Goal: Information Seeking & Learning: Learn about a topic

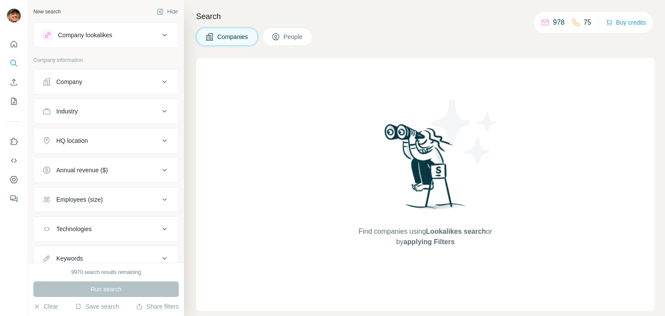
click at [116, 85] on div "Company" at bounding box center [100, 81] width 117 height 9
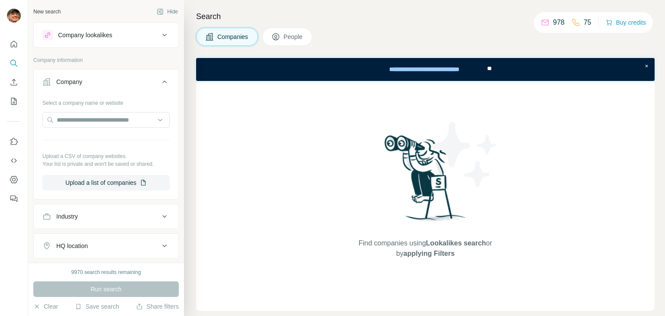
click at [162, 82] on icon at bounding box center [164, 82] width 4 height 3
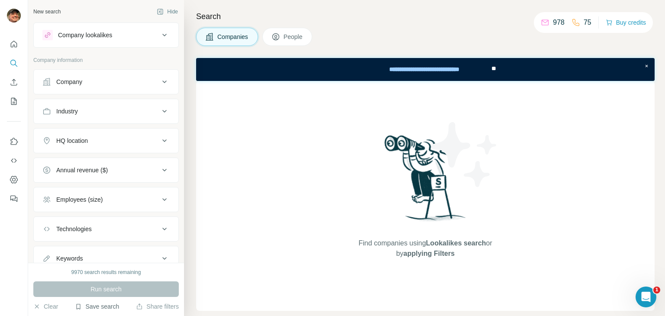
click at [96, 307] on button "Save search" at bounding box center [97, 306] width 44 height 9
click at [121, 292] on div "View my saved searches" at bounding box center [120, 291] width 91 height 17
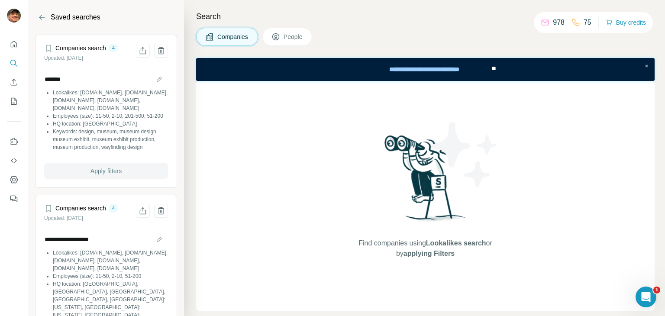
click at [109, 179] on button "Apply filters" at bounding box center [106, 171] width 124 height 16
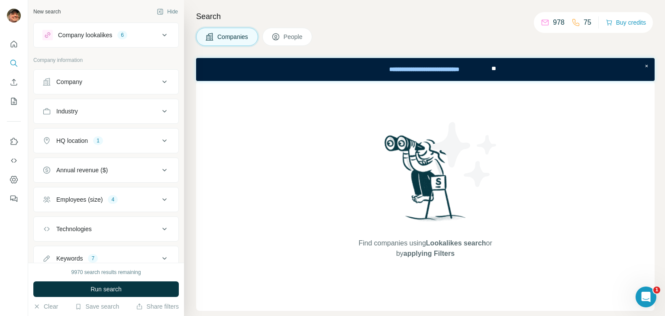
click at [103, 144] on button "HQ location 1" at bounding box center [106, 140] width 145 height 21
click at [83, 179] on div "[GEOGRAPHIC_DATA]" at bounding box center [76, 182] width 68 height 10
click at [103, 182] on icon "button" at bounding box center [105, 182] width 4 height 4
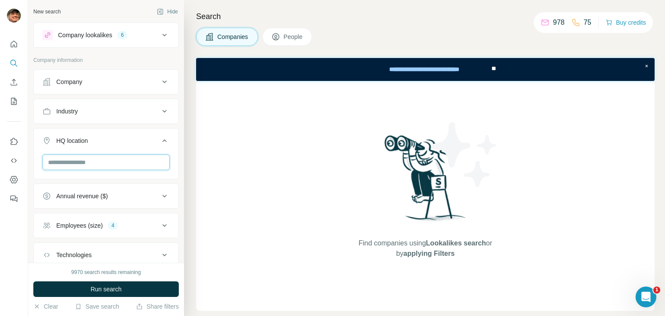
click at [84, 165] on input "text" at bounding box center [105, 163] width 127 height 16
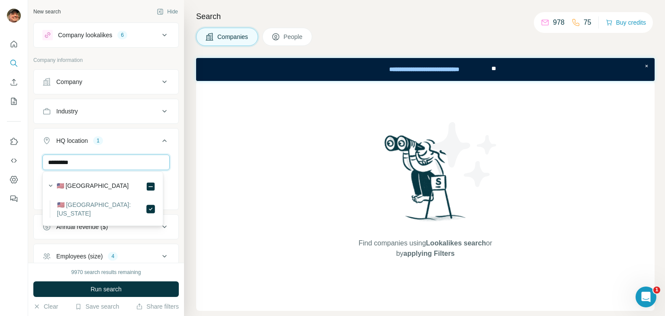
click at [71, 163] on input "*********" at bounding box center [105, 163] width 127 height 16
type input "*"
click at [58, 159] on input "******" at bounding box center [105, 163] width 127 height 16
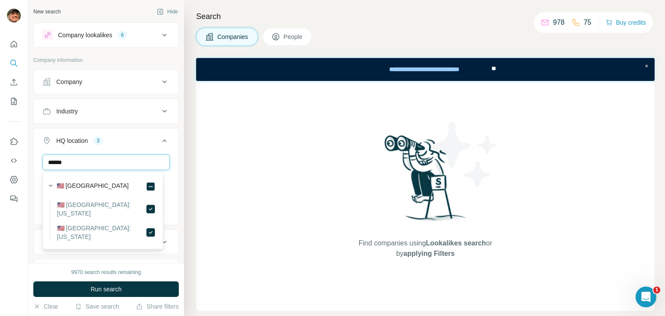
click at [58, 159] on input "******" at bounding box center [105, 163] width 127 height 16
click at [92, 161] on input "******" at bounding box center [105, 163] width 127 height 16
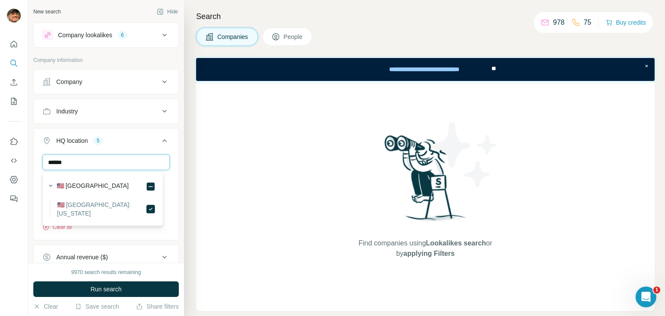
click at [94, 163] on input "******" at bounding box center [105, 163] width 127 height 16
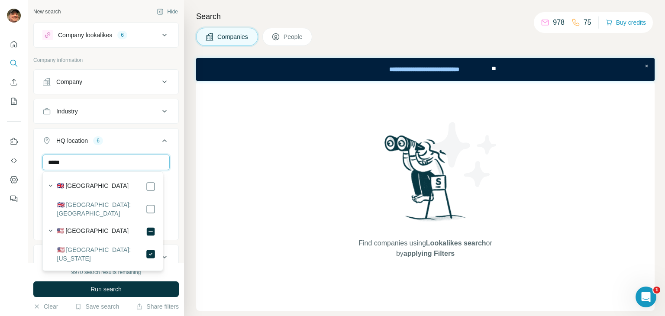
click at [54, 162] on input "*****" at bounding box center [105, 163] width 127 height 16
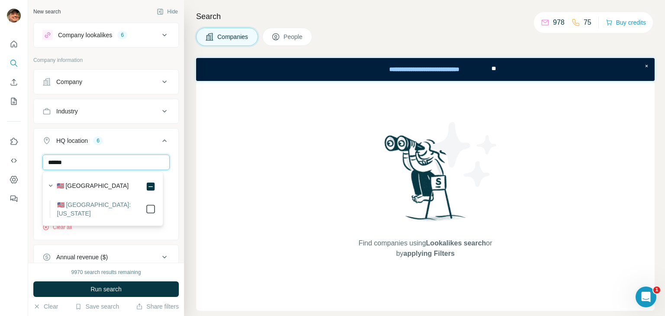
type input "******"
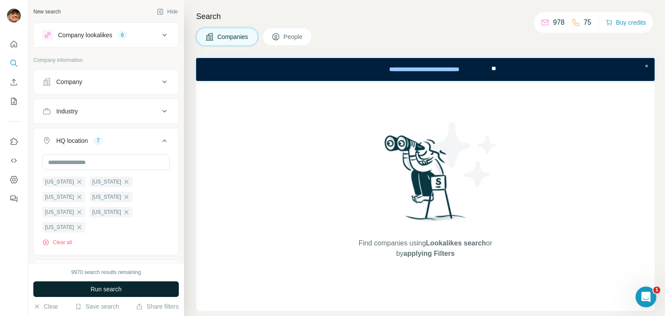
click at [103, 288] on span "Run search" at bounding box center [105, 289] width 31 height 9
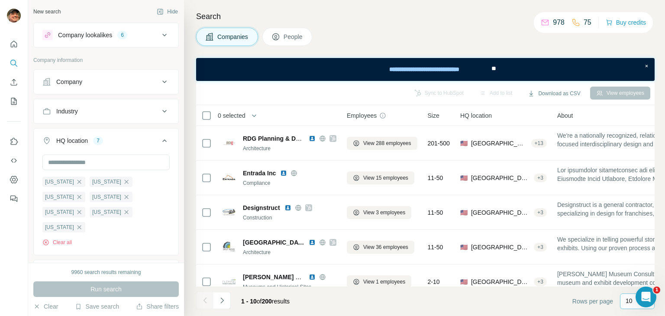
click at [623, 303] on div "10" at bounding box center [637, 302] width 35 height 16
click at [638, 232] on div "60" at bounding box center [637, 235] width 20 height 9
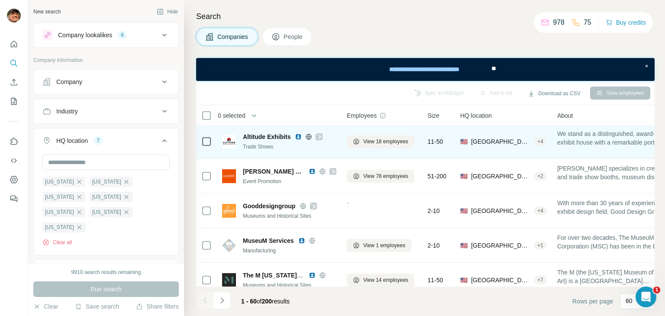
scroll to position [433, 0]
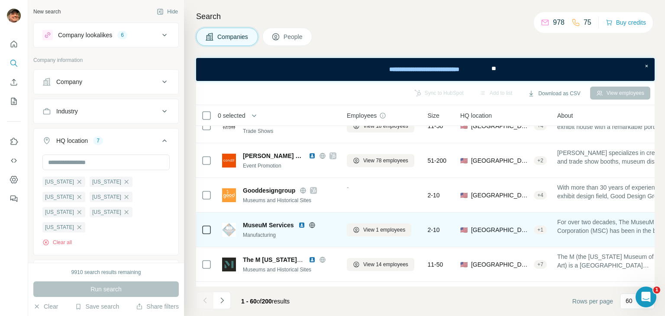
click at [314, 227] on icon at bounding box center [312, 225] width 7 height 7
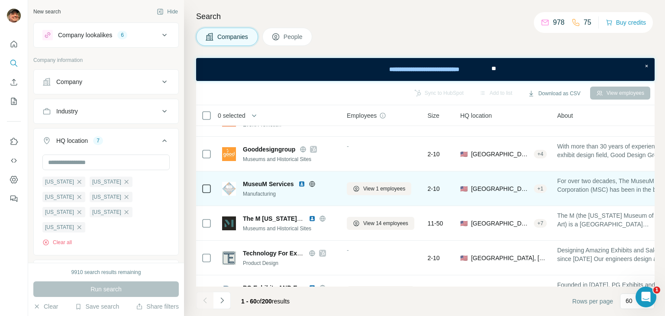
scroll to position [476, 0]
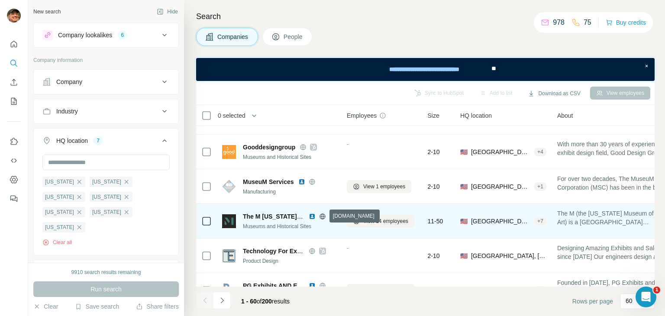
click at [324, 214] on icon at bounding box center [323, 216] width 6 height 6
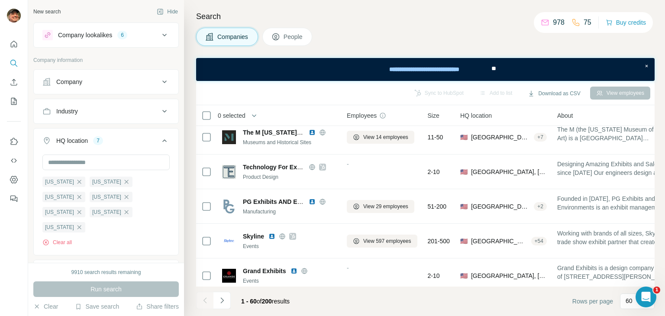
scroll to position [563, 0]
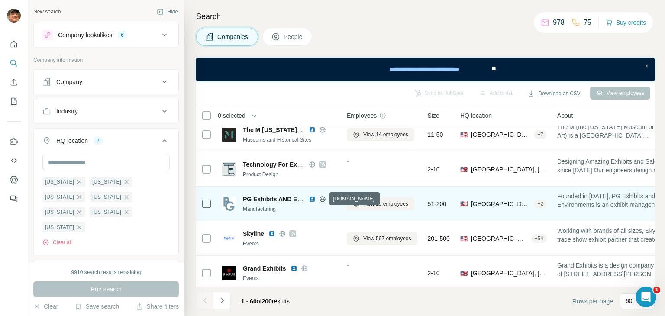
click at [322, 198] on icon at bounding box center [322, 199] width 7 height 7
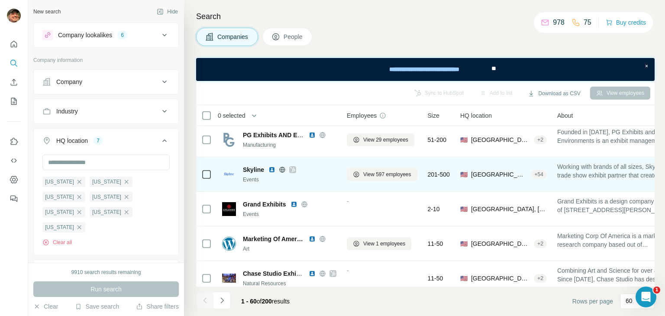
scroll to position [649, 0]
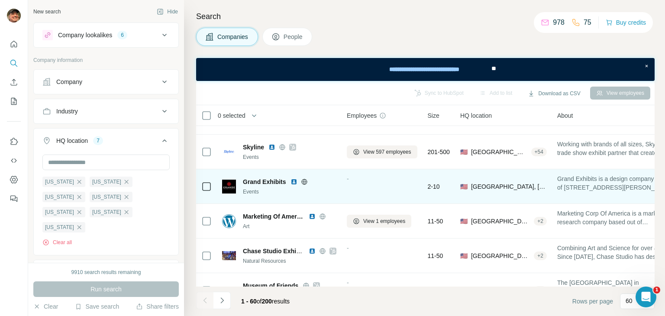
click at [303, 181] on icon at bounding box center [304, 182] width 2 height 6
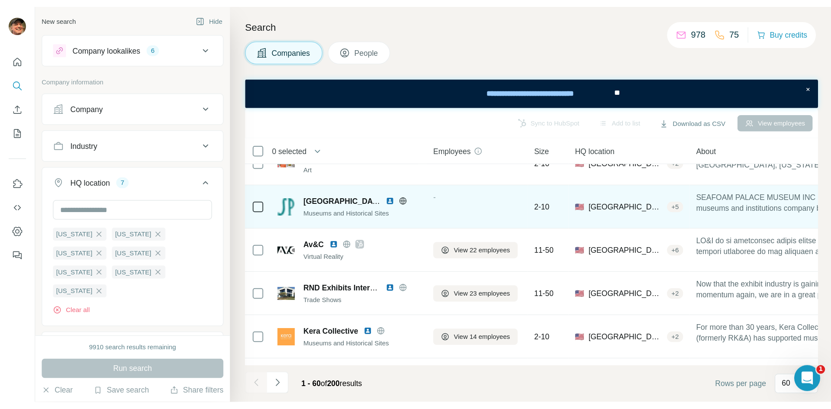
scroll to position [823, 0]
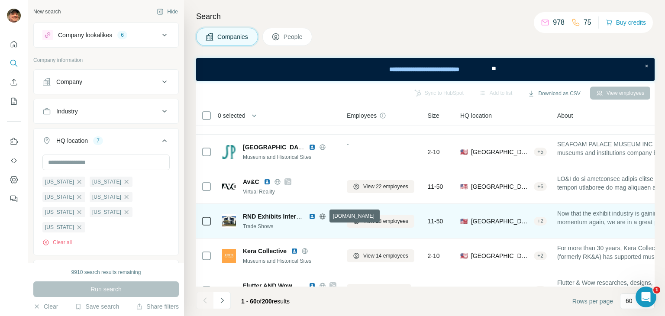
click at [323, 216] on icon at bounding box center [322, 216] width 2 height 6
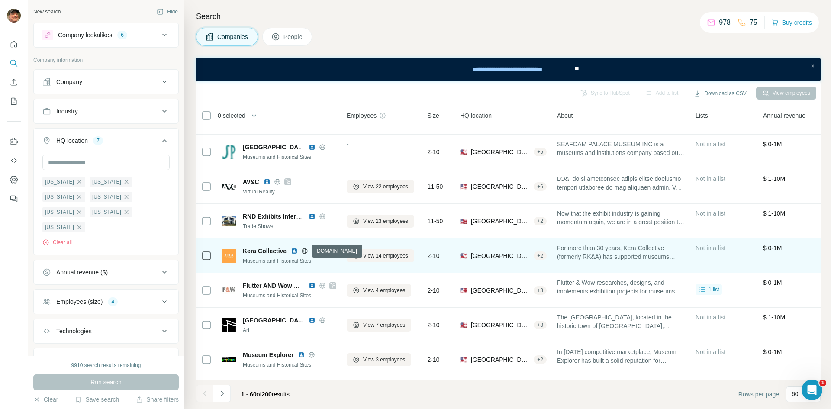
click at [306, 250] on icon at bounding box center [304, 251] width 7 height 7
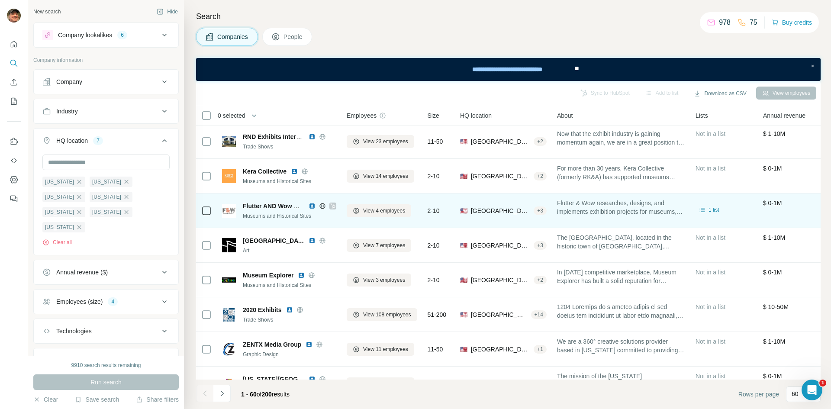
scroll to position [909, 0]
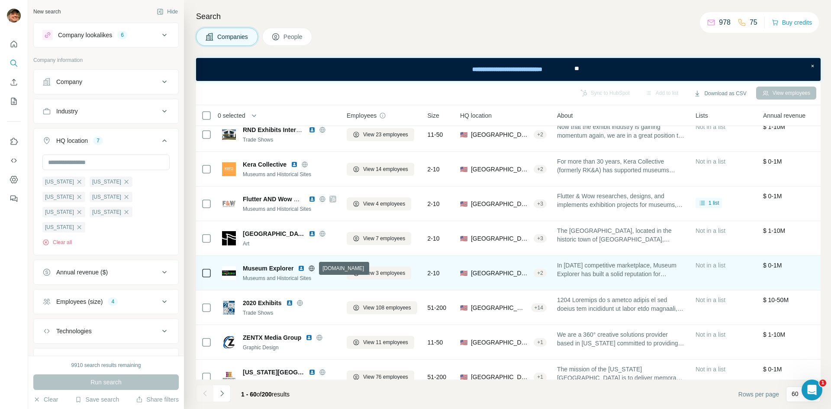
click at [313, 270] on icon at bounding box center [312, 268] width 2 height 6
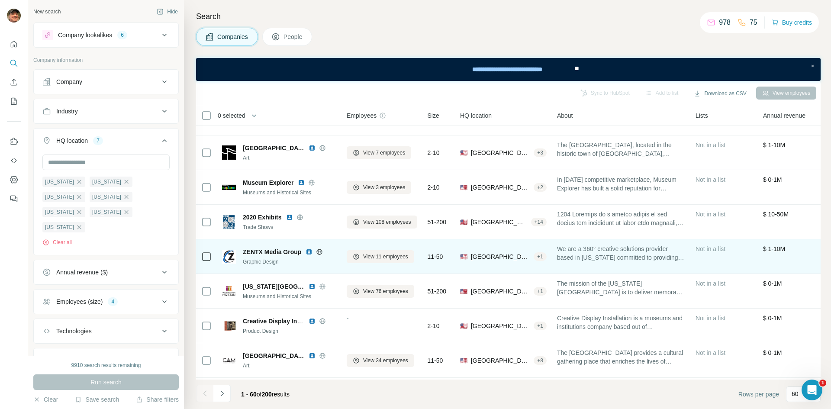
scroll to position [996, 0]
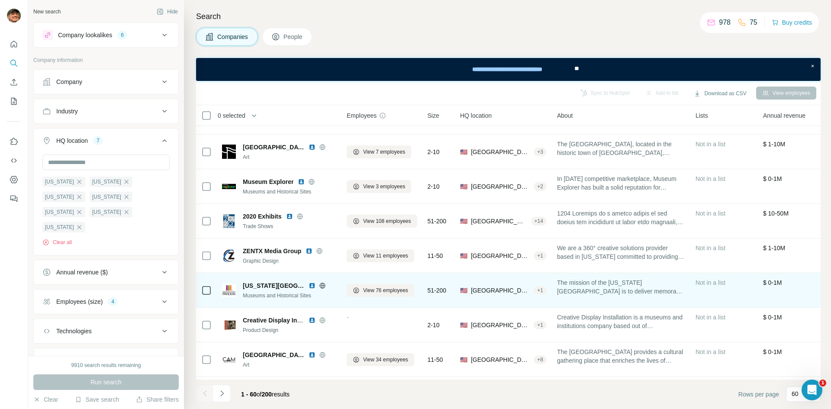
click at [321, 287] on icon at bounding box center [322, 286] width 2 height 6
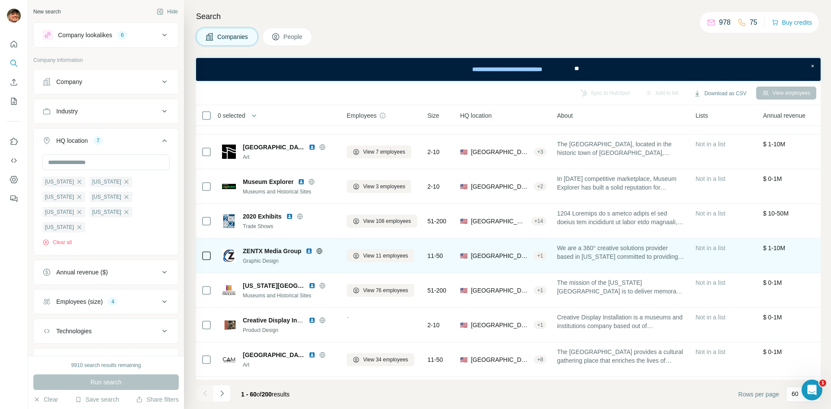
scroll to position [1126, 0]
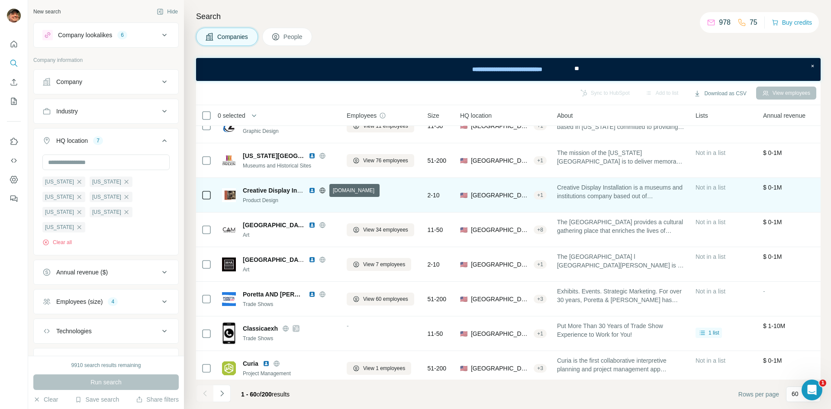
click at [323, 190] on icon at bounding box center [323, 190] width 6 height 0
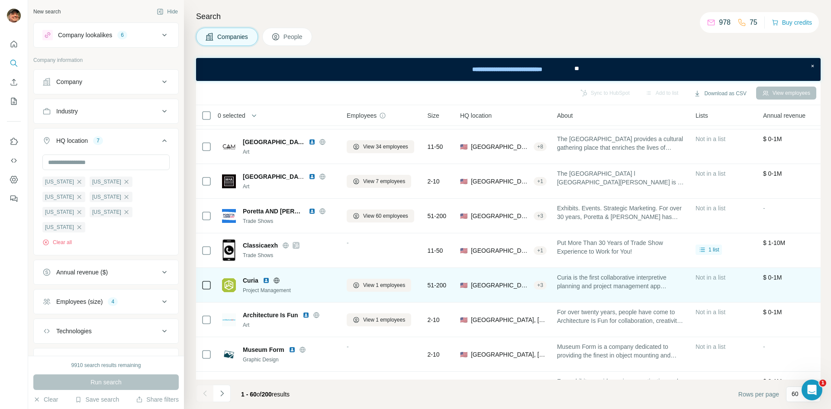
scroll to position [1212, 0]
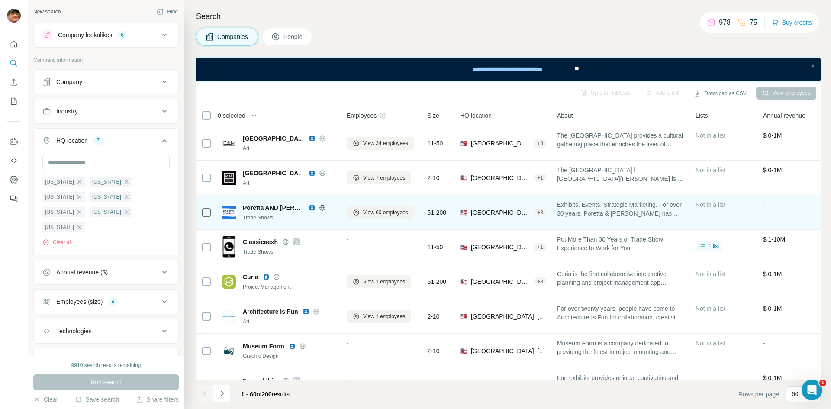
click at [319, 208] on icon at bounding box center [322, 207] width 7 height 7
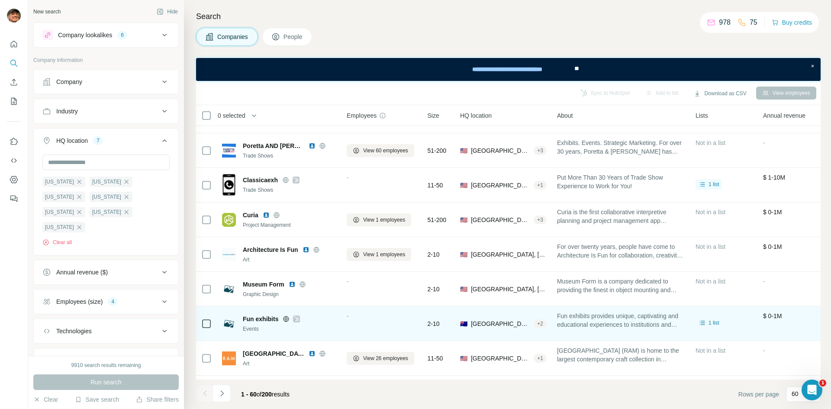
scroll to position [1342, 0]
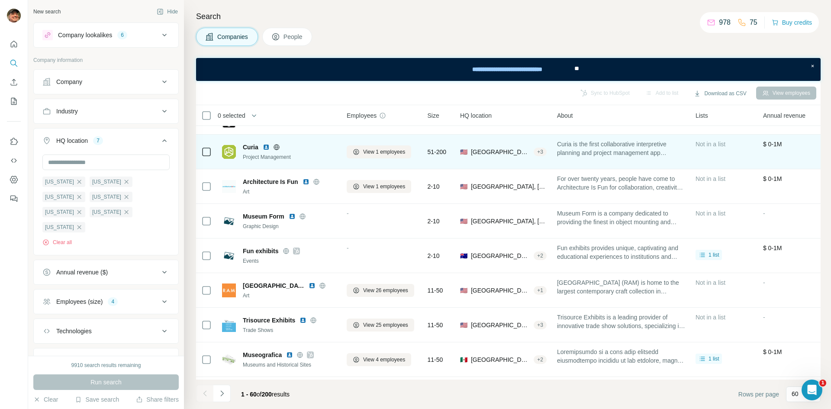
click at [276, 148] on icon at bounding box center [276, 147] width 7 height 7
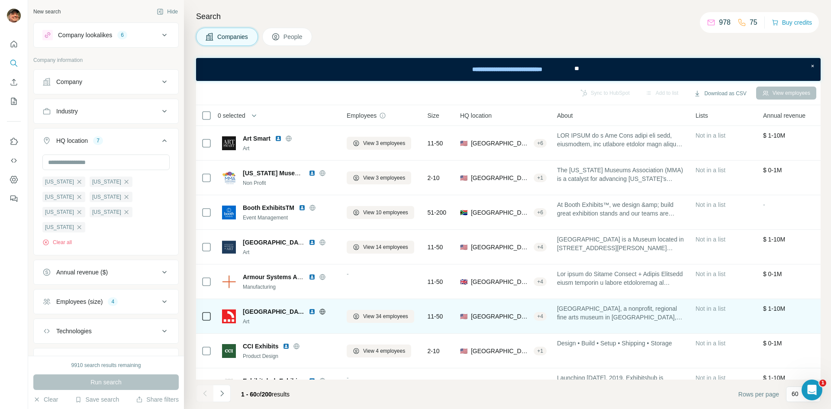
scroll to position [1775, 0]
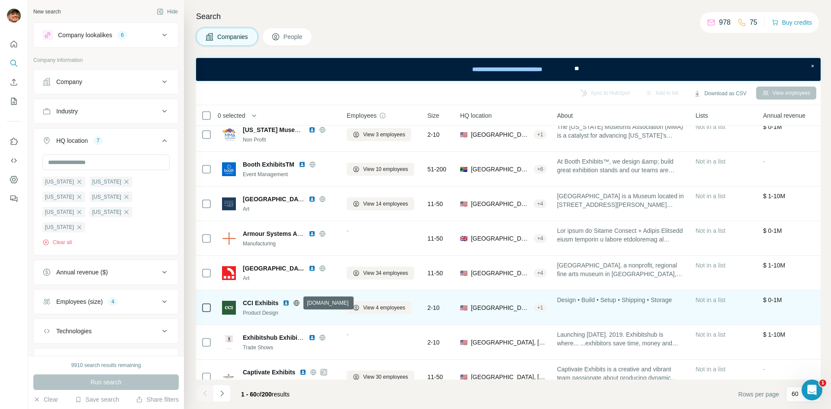
click at [296, 302] on icon at bounding box center [297, 303] width 2 height 6
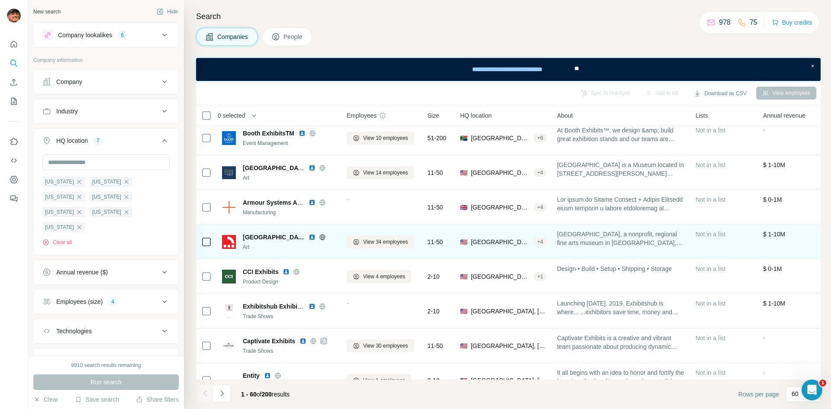
scroll to position [1829, 0]
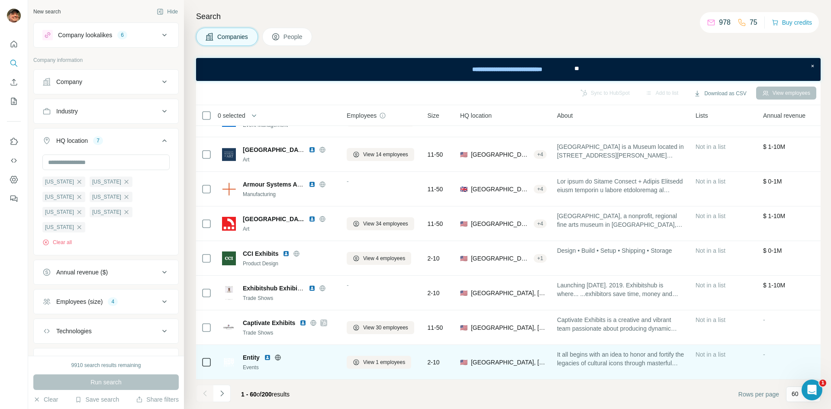
click at [279, 316] on icon at bounding box center [278, 358] width 2 height 6
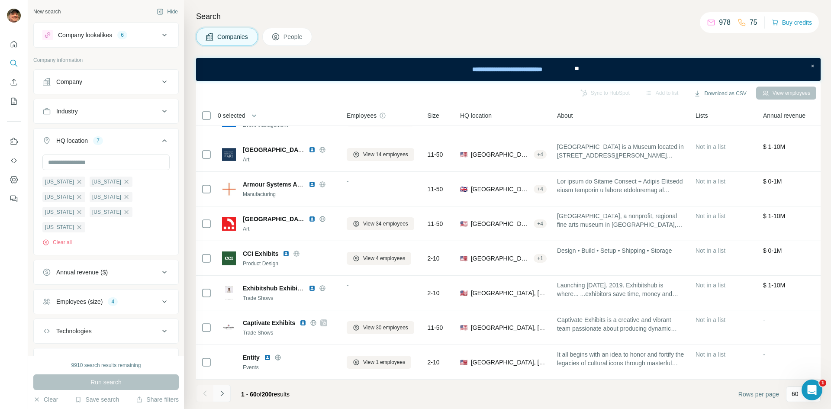
click at [225, 316] on icon "Navigate to next page" at bounding box center [222, 393] width 9 height 9
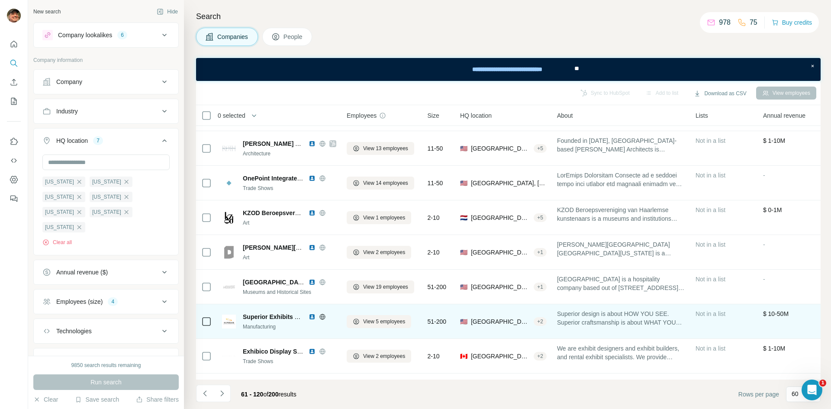
scroll to position [43, 0]
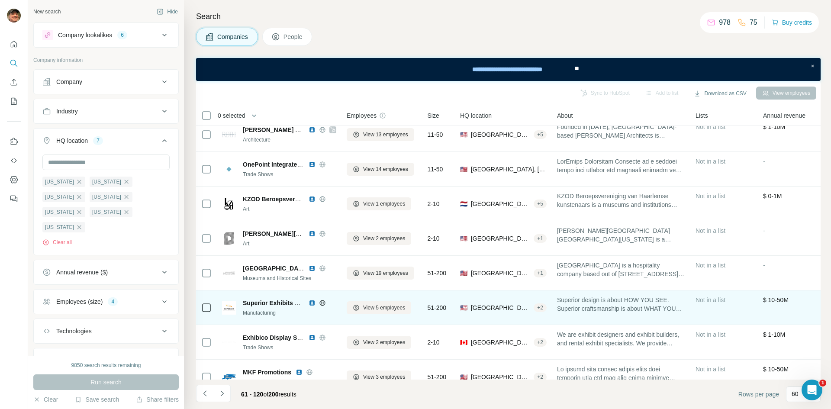
click at [322, 303] on icon at bounding box center [322, 303] width 2 height 6
click at [323, 305] on icon at bounding box center [323, 303] width 6 height 6
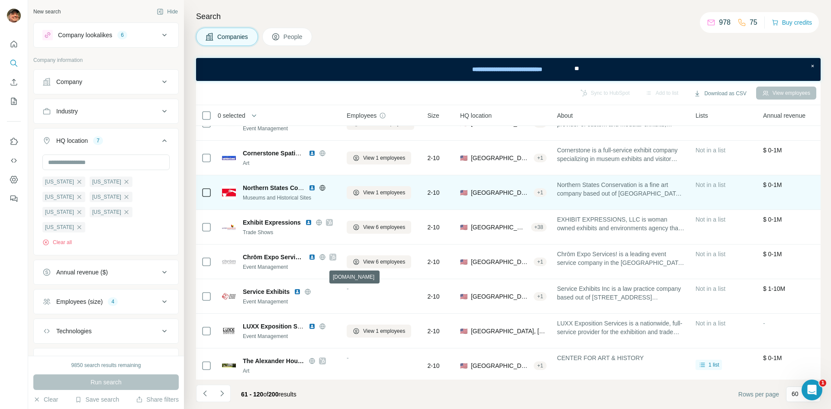
scroll to position [520, 0]
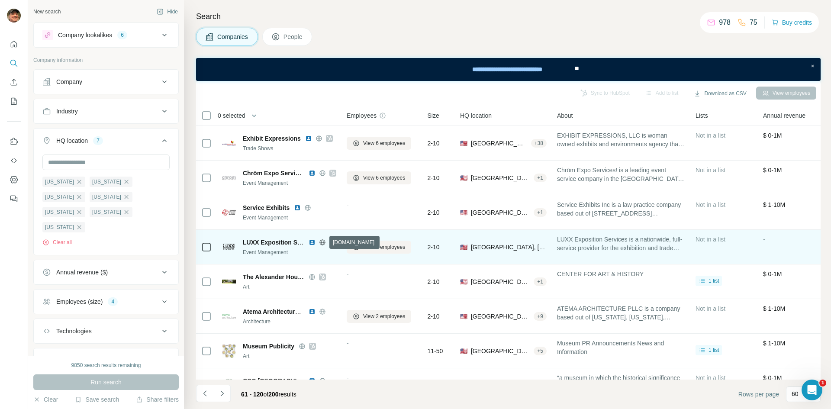
click at [322, 242] on icon at bounding box center [322, 242] width 2 height 6
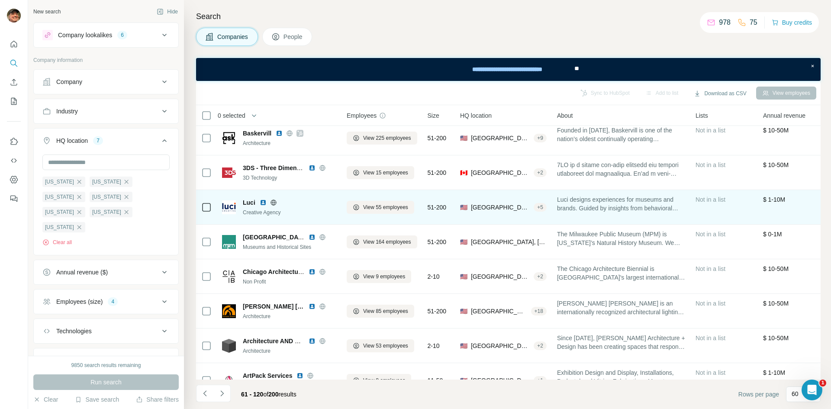
scroll to position [1212, 0]
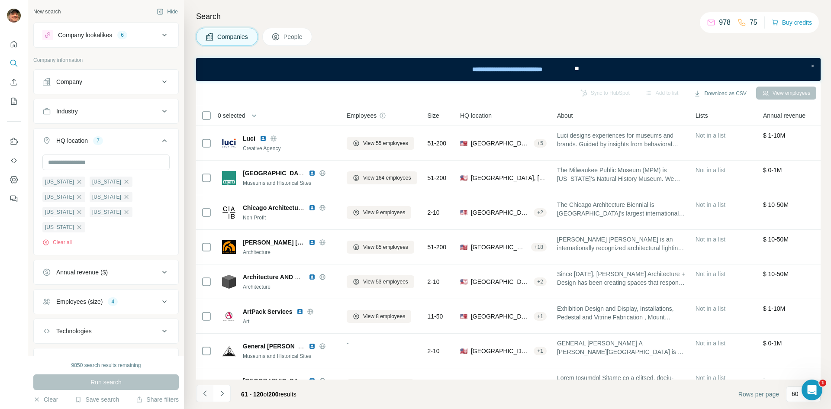
click at [203, 316] on icon "Navigate to previous page" at bounding box center [204, 394] width 3 height 6
